Goal: Complete application form: Complete application form

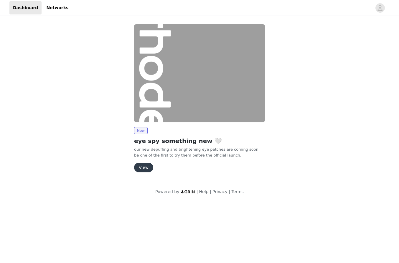
click at [139, 168] on button "View" at bounding box center [143, 167] width 19 height 9
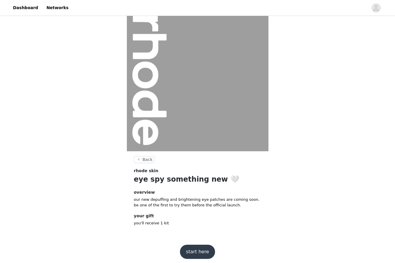
scroll to position [11, 0]
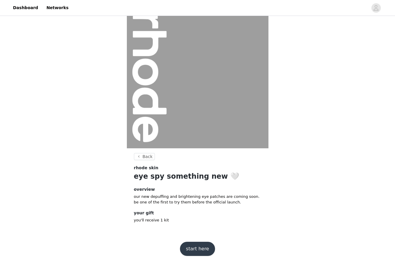
click at [199, 249] on button "start here" at bounding box center [197, 249] width 35 height 14
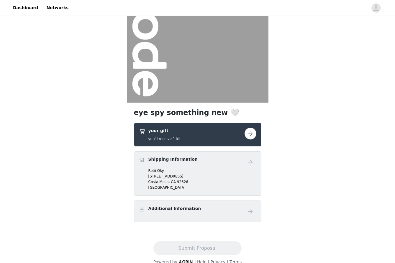
scroll to position [65, 0]
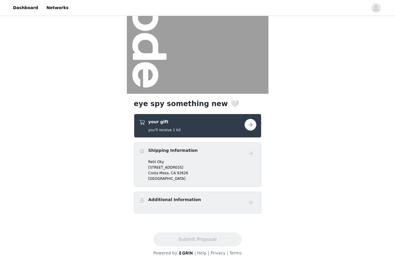
click at [253, 124] on button "button" at bounding box center [250, 125] width 12 height 12
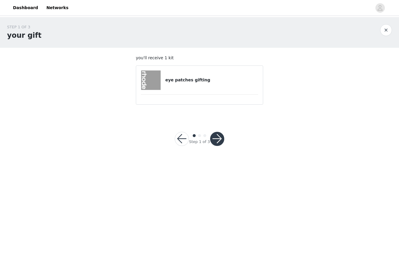
click at [219, 136] on button "button" at bounding box center [217, 139] width 14 height 14
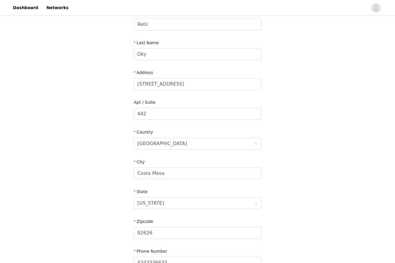
scroll to position [139, 0]
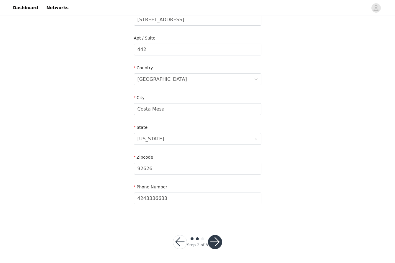
click at [214, 239] on button "button" at bounding box center [215, 242] width 14 height 14
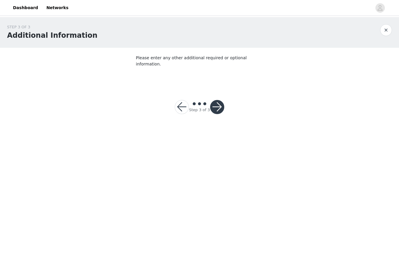
click at [216, 100] on button "button" at bounding box center [217, 107] width 14 height 14
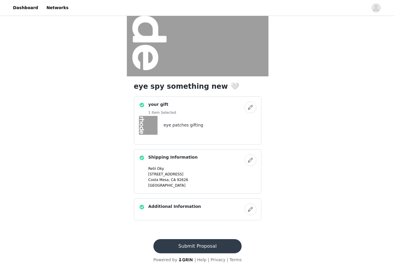
scroll to position [89, 0]
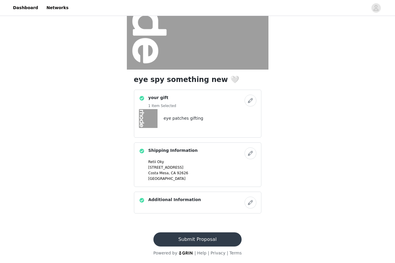
click at [196, 241] on button "Submit Proposal" at bounding box center [197, 239] width 88 height 14
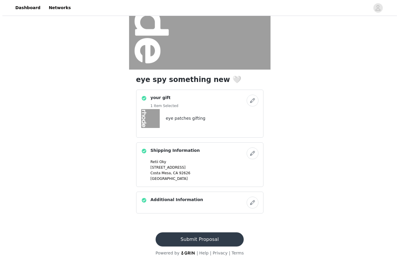
scroll to position [0, 0]
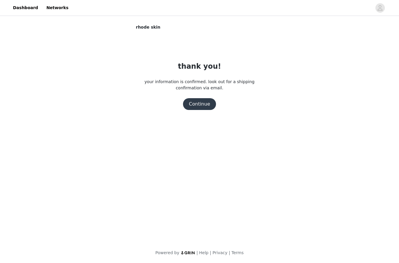
click at [208, 106] on button "Continue" at bounding box center [199, 104] width 33 height 12
